Goal: Navigation & Orientation: Find specific page/section

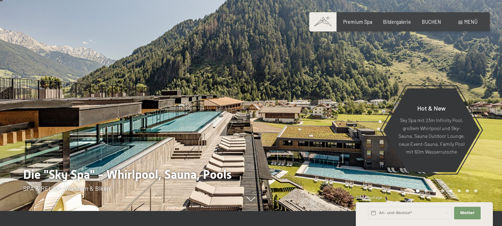
click at [460, 26] on div "Buchen Anfragen Premium Spa Bildergalerie BUCHEN Menü DE IT EN Gutschein Bilder…" at bounding box center [400, 22] width 156 height 7
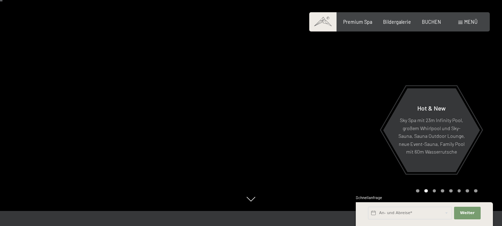
click at [462, 25] on div "Menü" at bounding box center [467, 22] width 19 height 7
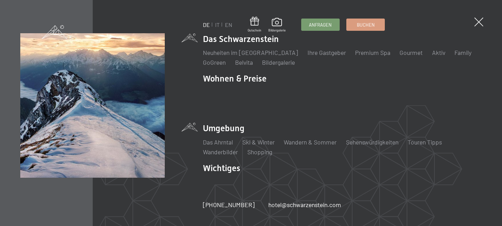
click at [231, 127] on li "Umgebung Das Ahrntal Ski & Winter Skifahren Skischule Wandern & Sommer Wandern …" at bounding box center [342, 139] width 279 height 34
click at [220, 138] on link "Das Ahrntal" at bounding box center [218, 142] width 30 height 8
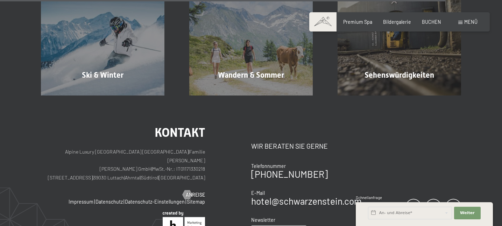
scroll to position [2035, 0]
